Goal: Information Seeking & Learning: Learn about a topic

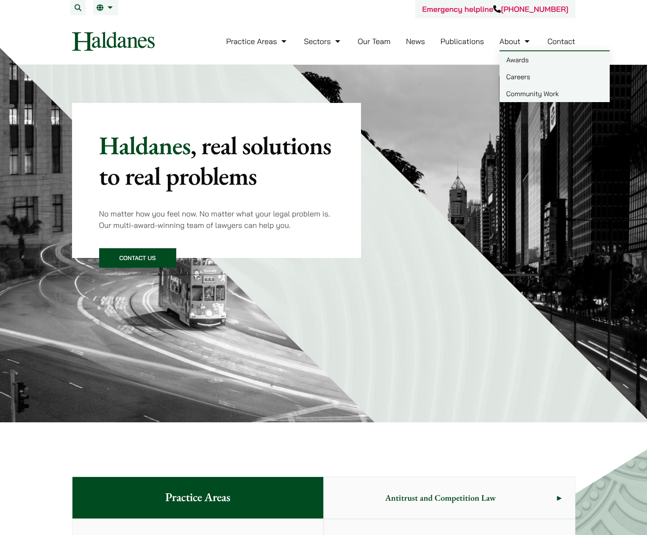
click at [525, 80] on link "Careers" at bounding box center [554, 76] width 110 height 17
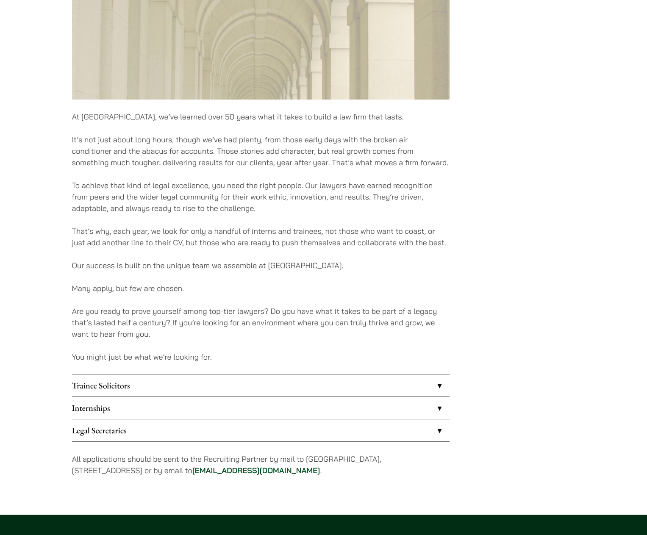
scroll to position [458, 0]
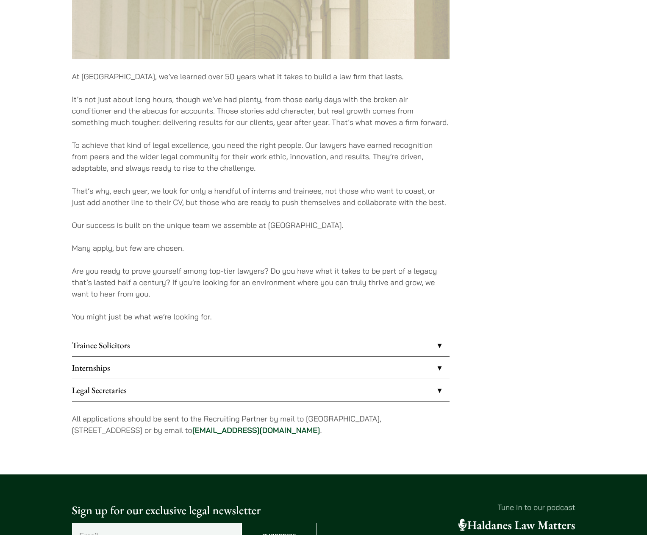
click at [128, 372] on link "Internships" at bounding box center [260, 368] width 377 height 22
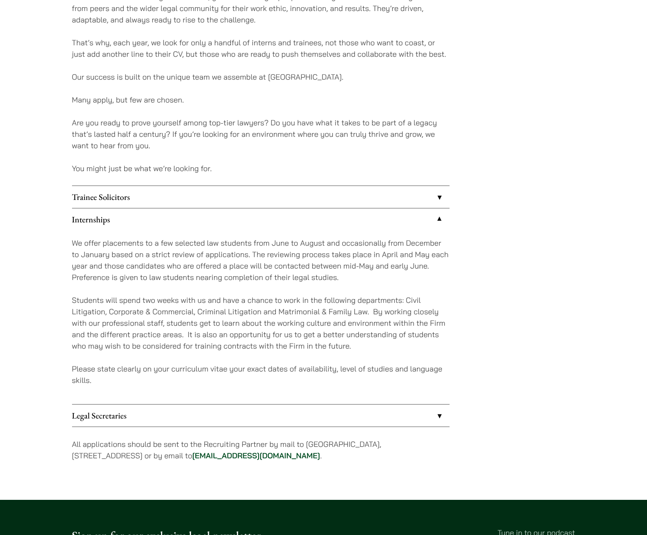
scroll to position [690, 0]
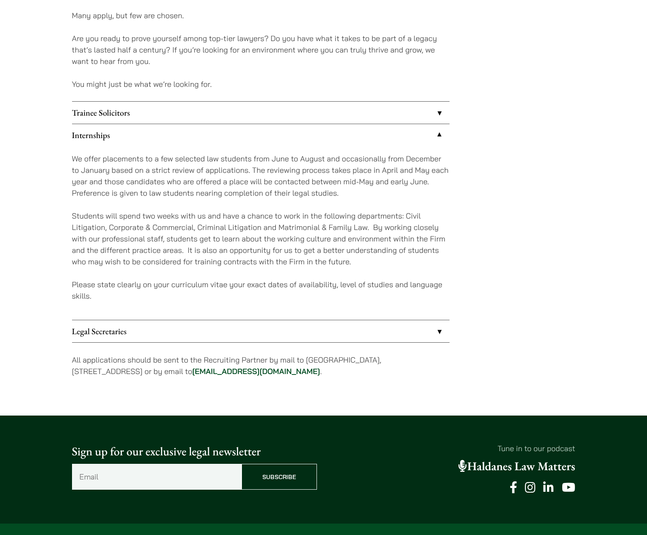
click at [119, 338] on link "Legal Secretaries" at bounding box center [260, 331] width 377 height 22
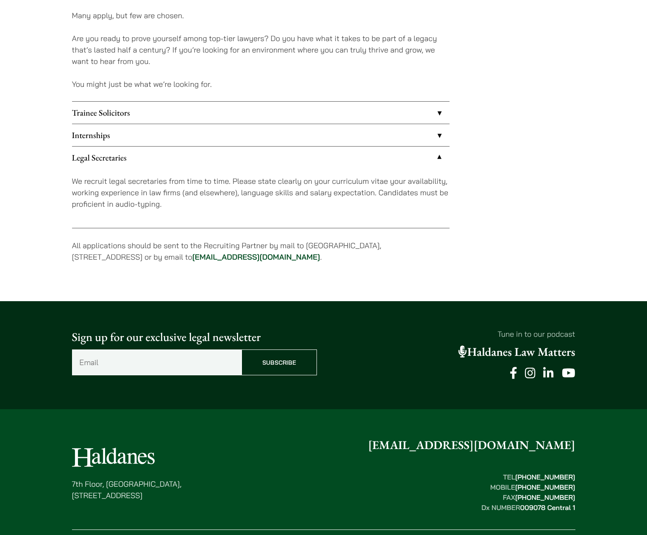
click at [96, 136] on link "Internships" at bounding box center [260, 135] width 377 height 22
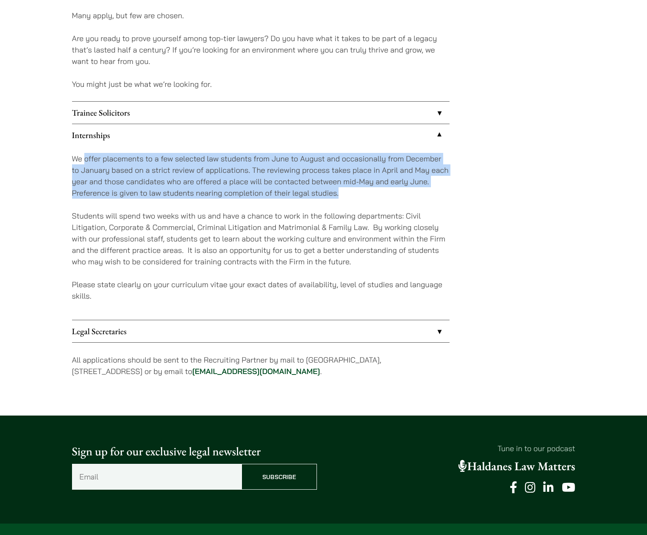
drag, startPoint x: 84, startPoint y: 157, endPoint x: 378, endPoint y: 199, distance: 296.5
click at [378, 199] on p "We offer placements to a few selected law students from June to August and occa…" at bounding box center [260, 176] width 377 height 46
drag, startPoint x: 383, startPoint y: 199, endPoint x: 74, endPoint y: 157, distance: 312.0
click at [74, 157] on p "We offer placements to a few selected law students from June to August and occa…" at bounding box center [260, 176] width 377 height 46
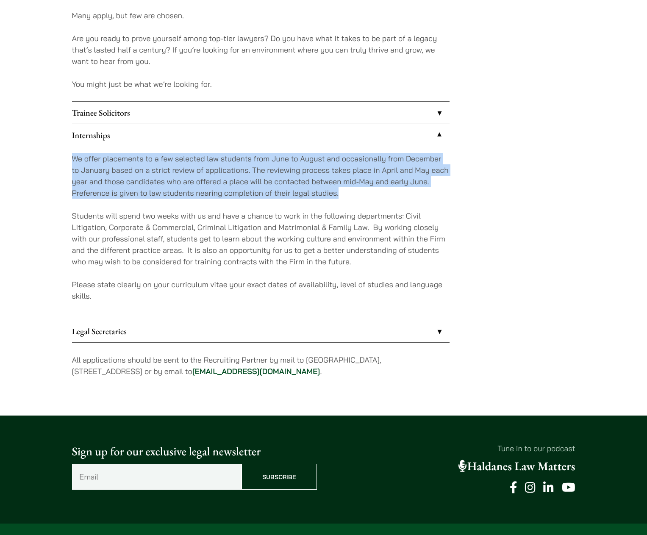
click at [74, 157] on p "We offer placements to a few selected law students from June to August and occa…" at bounding box center [260, 176] width 377 height 46
drag, startPoint x: 73, startPoint y: 157, endPoint x: 352, endPoint y: 192, distance: 281.3
click at [352, 192] on p "We offer placements to a few selected law students from June to August and occa…" at bounding box center [260, 176] width 377 height 46
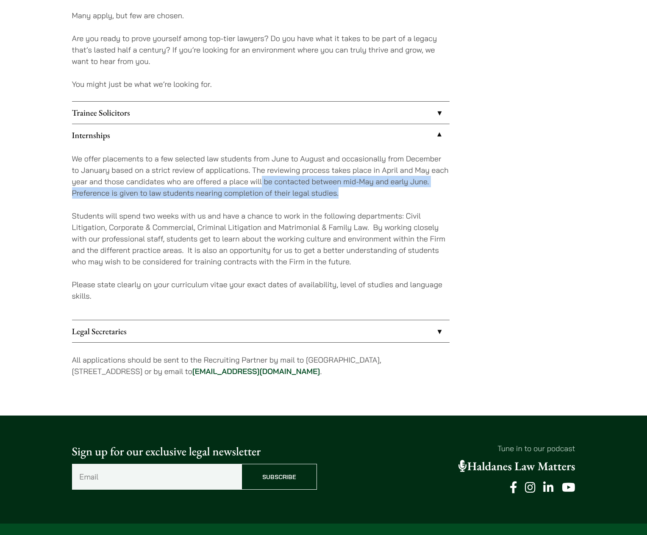
drag, startPoint x: 352, startPoint y: 194, endPoint x: 262, endPoint y: 181, distance: 91.1
click at [262, 181] on p "We offer placements to a few selected law students from June to August and occa…" at bounding box center [260, 176] width 377 height 46
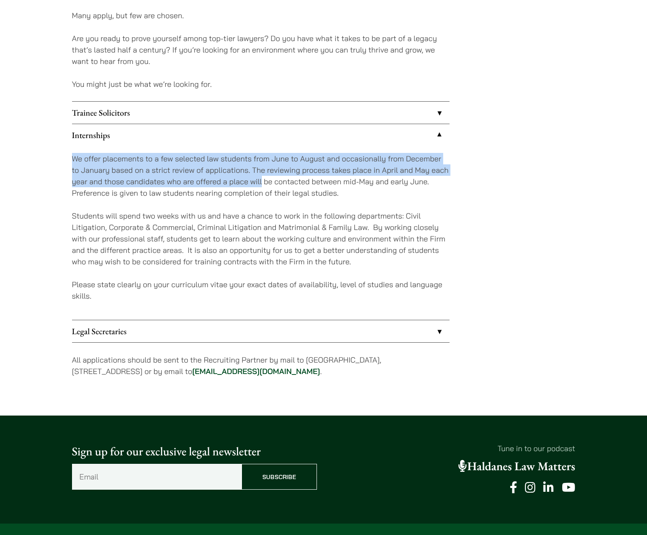
drag, startPoint x: 262, startPoint y: 181, endPoint x: 72, endPoint y: 159, distance: 191.1
click at [72, 159] on p "We offer placements to a few selected law students from June to August and occa…" at bounding box center [260, 176] width 377 height 46
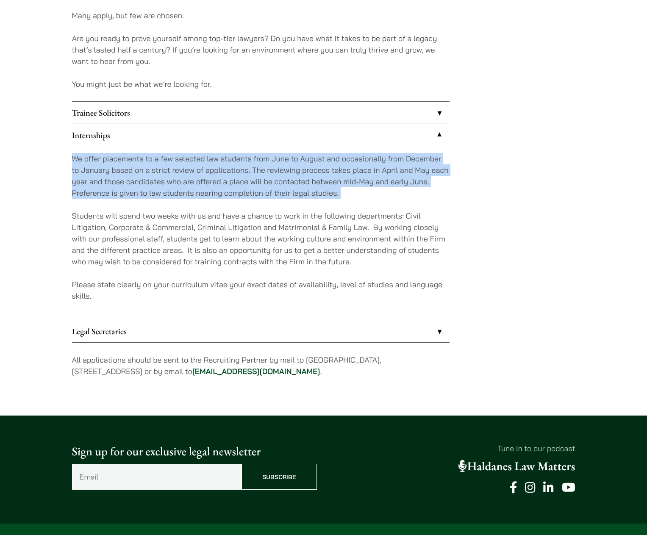
drag, startPoint x: 72, startPoint y: 159, endPoint x: 347, endPoint y: 195, distance: 276.9
click at [347, 195] on p "We offer placements to a few selected law students from June to August and occa…" at bounding box center [260, 176] width 377 height 46
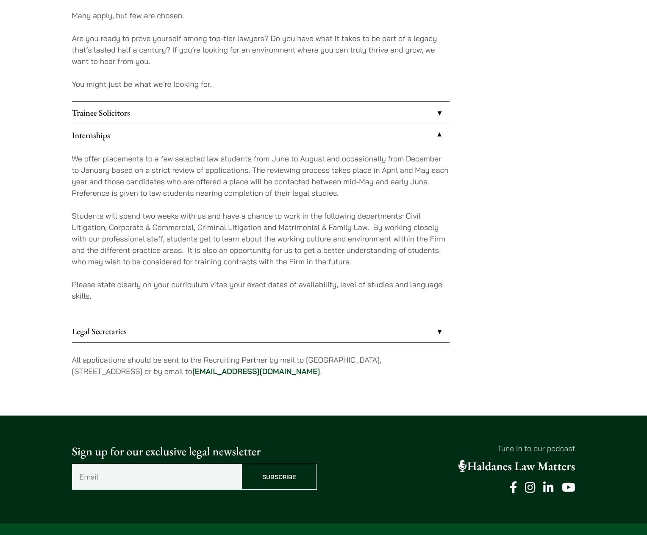
click at [347, 195] on p "We offer placements to a few selected law students from June to August and occa…" at bounding box center [260, 176] width 377 height 46
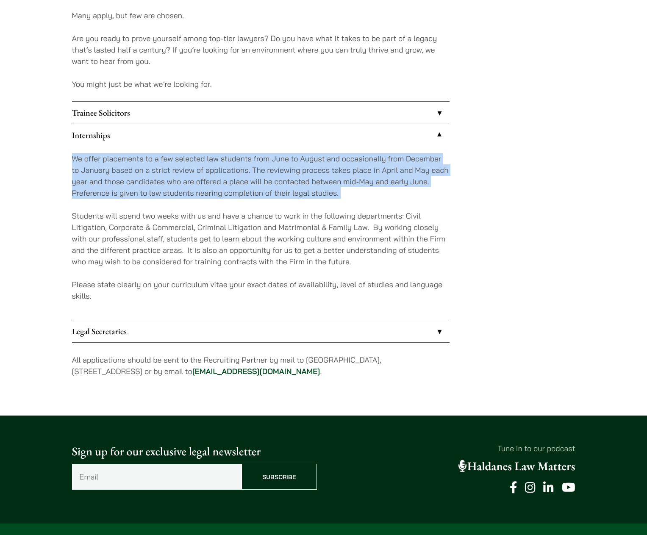
click at [347, 195] on p "We offer placements to a few selected law students from June to August and occa…" at bounding box center [260, 176] width 377 height 46
click at [346, 195] on p "We offer placements to a few selected law students from June to August and occa…" at bounding box center [260, 176] width 377 height 46
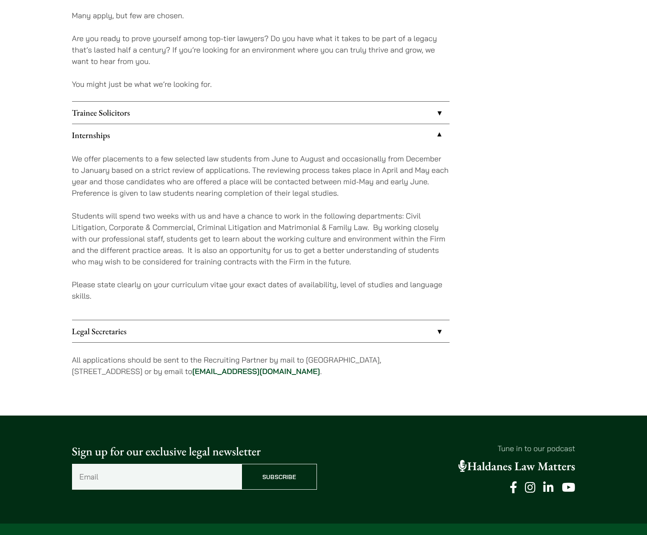
click at [346, 195] on p "We offer placements to a few selected law students from June to August and occa…" at bounding box center [260, 176] width 377 height 46
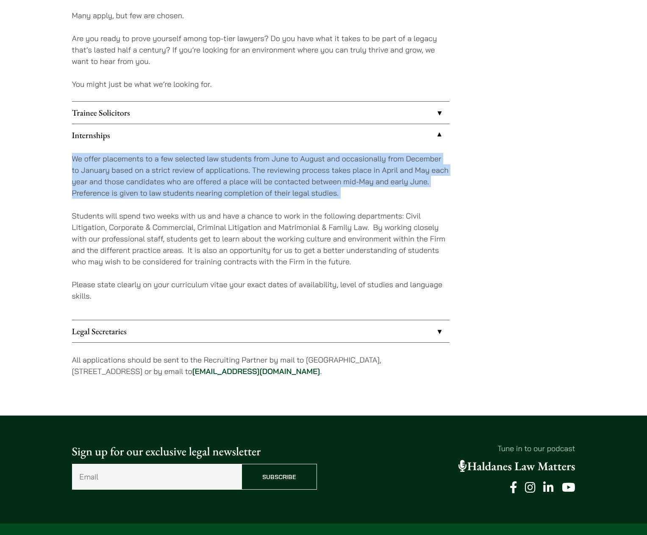
click at [346, 195] on p "We offer placements to a few selected law students from June to August and occa…" at bounding box center [260, 176] width 377 height 46
click at [337, 193] on p "We offer placements to a few selected law students from June to August and occa…" at bounding box center [260, 176] width 377 height 46
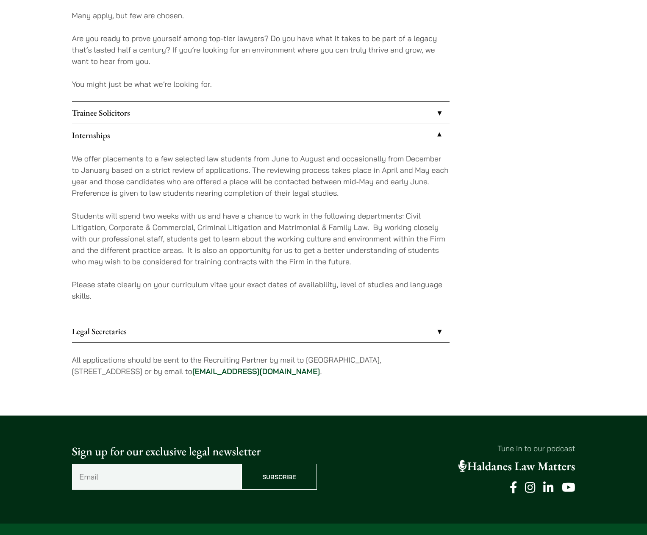
click at [193, 286] on p "Please state clearly on your curriculum vitae your exact dates of availability,…" at bounding box center [260, 290] width 377 height 23
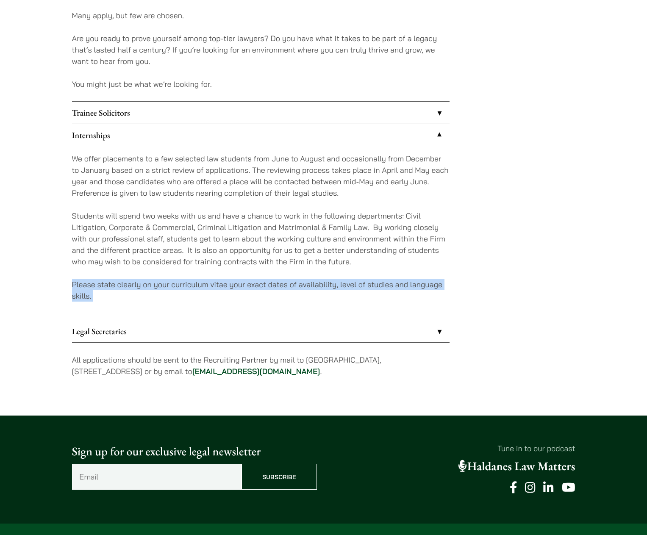
click at [193, 286] on p "Please state clearly on your curriculum vitae your exact dates of availability,…" at bounding box center [260, 290] width 377 height 23
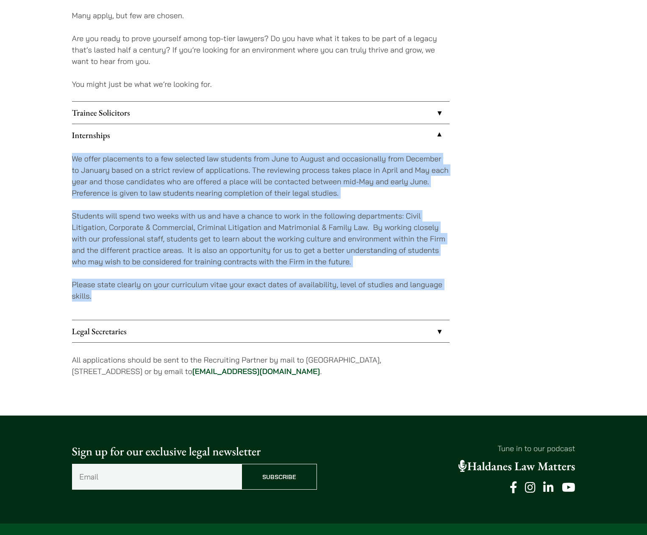
drag, startPoint x: 73, startPoint y: 155, endPoint x: 326, endPoint y: 297, distance: 289.6
click at [326, 297] on div "We offer placements to a few selected law students from June to August and occa…" at bounding box center [260, 233] width 377 height 174
click at [326, 297] on p "Please state clearly on your curriculum vitae your exact dates of availability,…" at bounding box center [260, 290] width 377 height 23
drag, startPoint x: 326, startPoint y: 297, endPoint x: 73, endPoint y: 112, distance: 313.4
click at [73, 112] on ul "Trainee Solicitors We look to recruit two to four top-quality trainee solicitor…" at bounding box center [260, 221] width 377 height 241
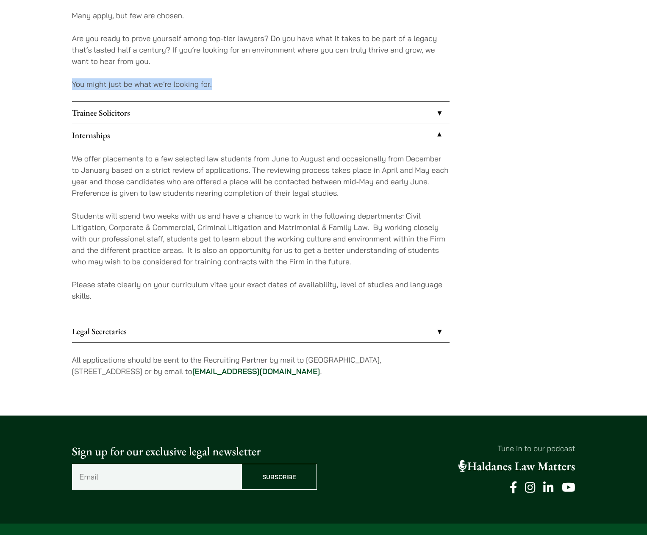
drag, startPoint x: 73, startPoint y: 84, endPoint x: 213, endPoint y: 85, distance: 139.4
click at [213, 85] on p "You might just be what we’re looking for." at bounding box center [260, 83] width 377 height 11
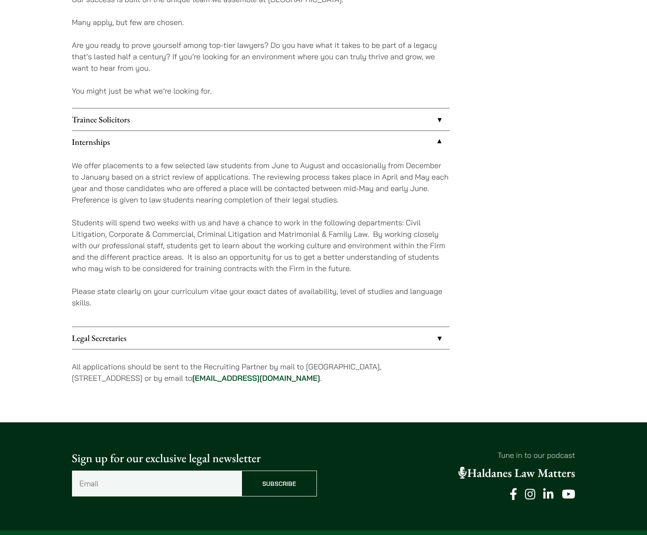
click at [174, 374] on p "All applications should be sent to the Recruiting Partner by mail to [GEOGRAPHI…" at bounding box center [260, 372] width 377 height 23
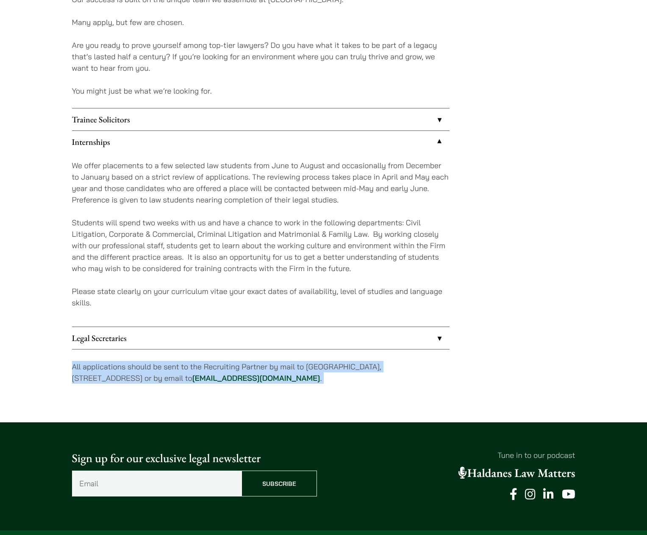
click at [174, 374] on p "All applications should be sent to the Recruiting Partner by mail to [GEOGRAPHI…" at bounding box center [260, 372] width 377 height 23
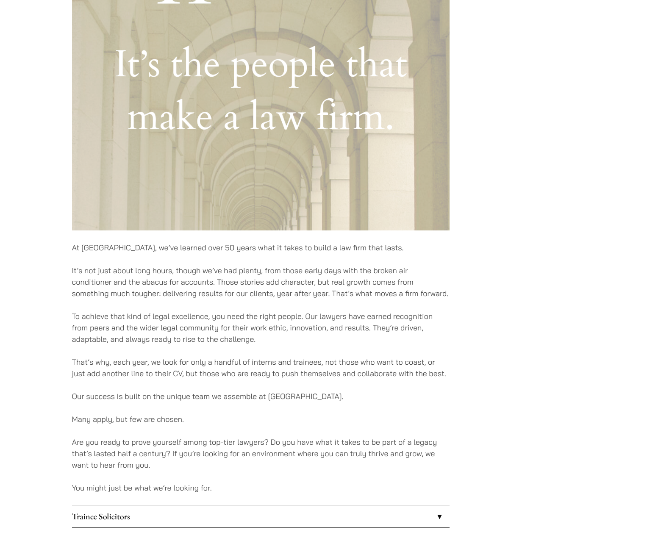
scroll to position [264, 0]
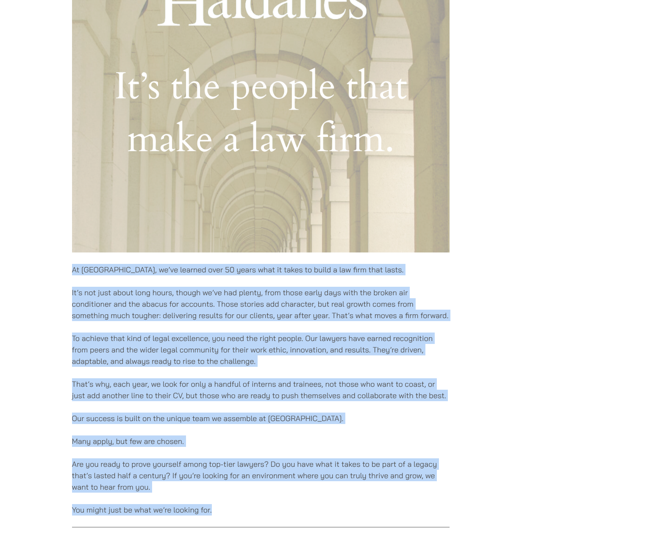
drag, startPoint x: 74, startPoint y: 271, endPoint x: 314, endPoint y: 508, distance: 338.2
click at [314, 508] on div "At [GEOGRAPHIC_DATA], we’ve learned over 50 years what it takes to build a law …" at bounding box center [260, 344] width 377 height 939
click at [314, 508] on p "You might just be what we’re looking for." at bounding box center [260, 509] width 377 height 11
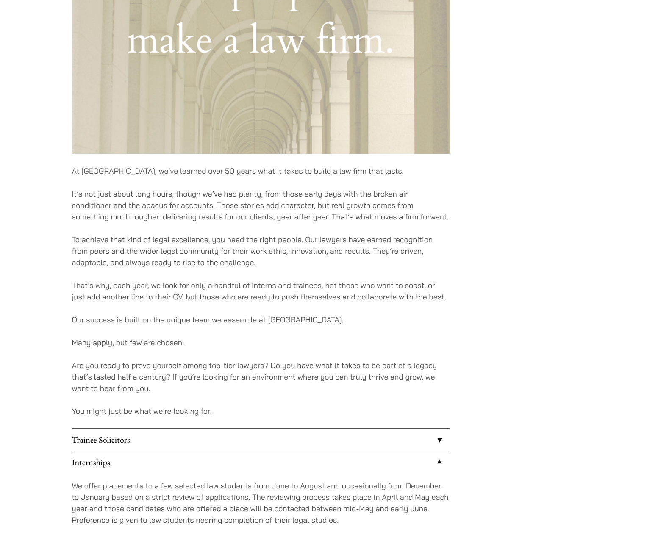
scroll to position [368, 0]
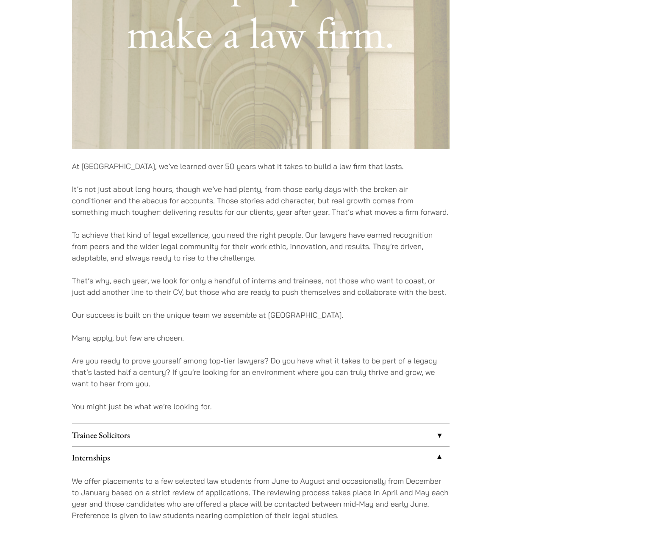
click at [205, 426] on link "Trainee Solicitors" at bounding box center [260, 435] width 377 height 22
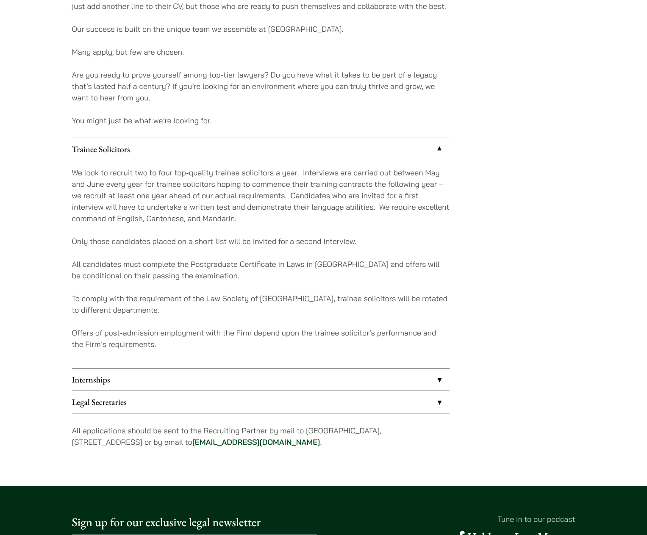
scroll to position [704, 0]
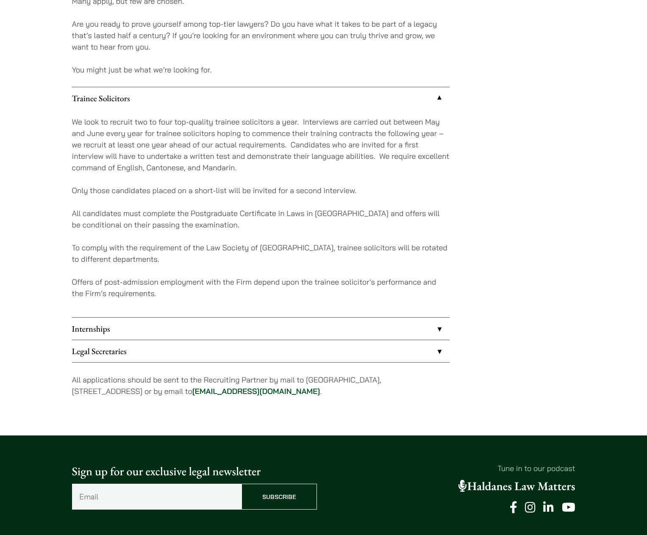
click at [141, 98] on link "Trainee Solicitors" at bounding box center [260, 98] width 377 height 22
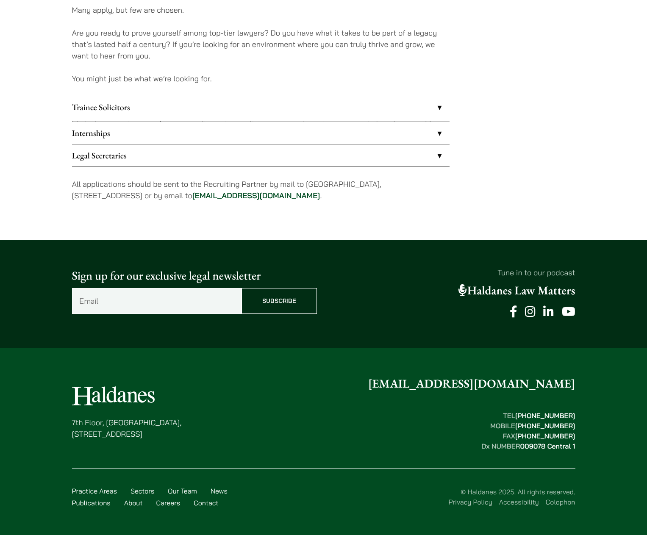
scroll to position [692, 0]
